Goal: Check status

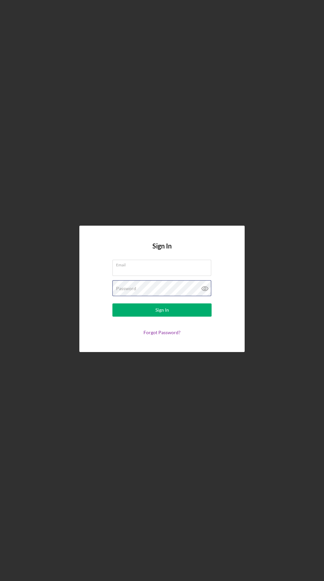
click at [168, 297] on div "Password" at bounding box center [162, 288] width 99 height 17
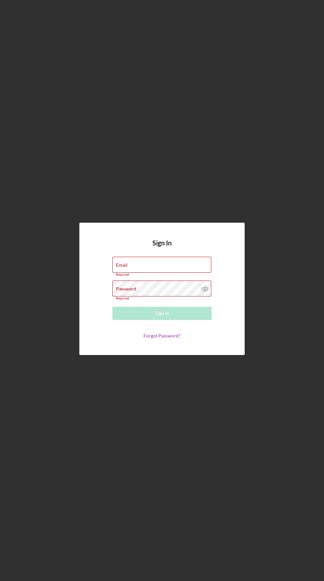
type input "[EMAIL_ADDRESS][DOMAIN_NAME]"
click at [113, 307] on button "Sign In" at bounding box center [162, 313] width 99 height 13
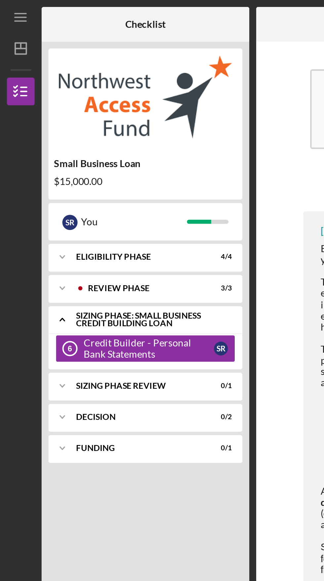
click at [89, 154] on div "Sizing Phase: Small Business Credit Building Loan" at bounding box center [71, 153] width 71 height 8
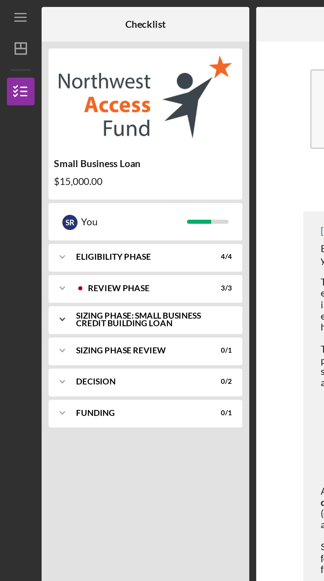
click at [93, 152] on div "Sizing Phase: Small Business Credit Building Loan" at bounding box center [71, 153] width 71 height 8
